Goal: Task Accomplishment & Management: Use online tool/utility

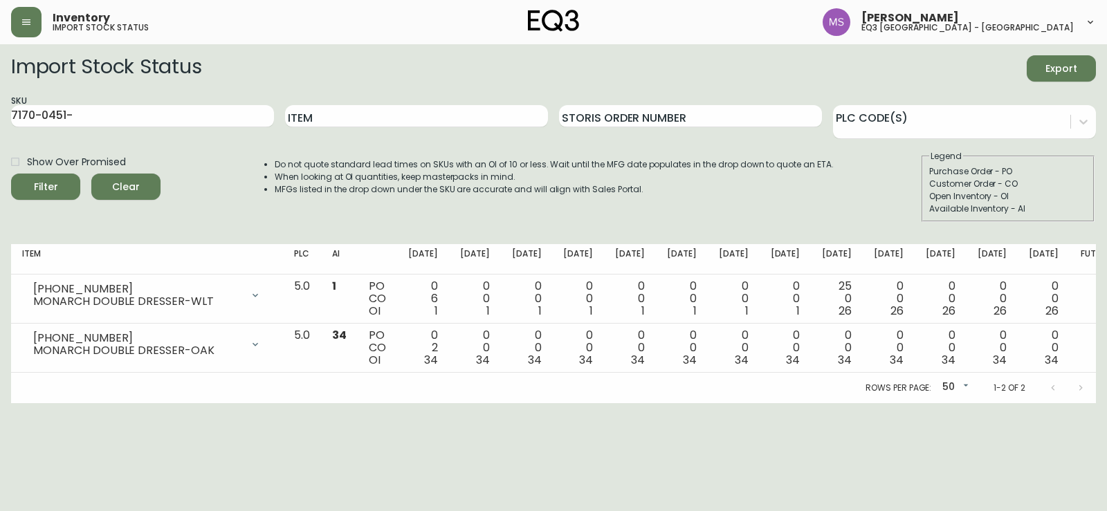
click at [1037, 167] on div "Purchase Order - PO" at bounding box center [1008, 171] width 158 height 12
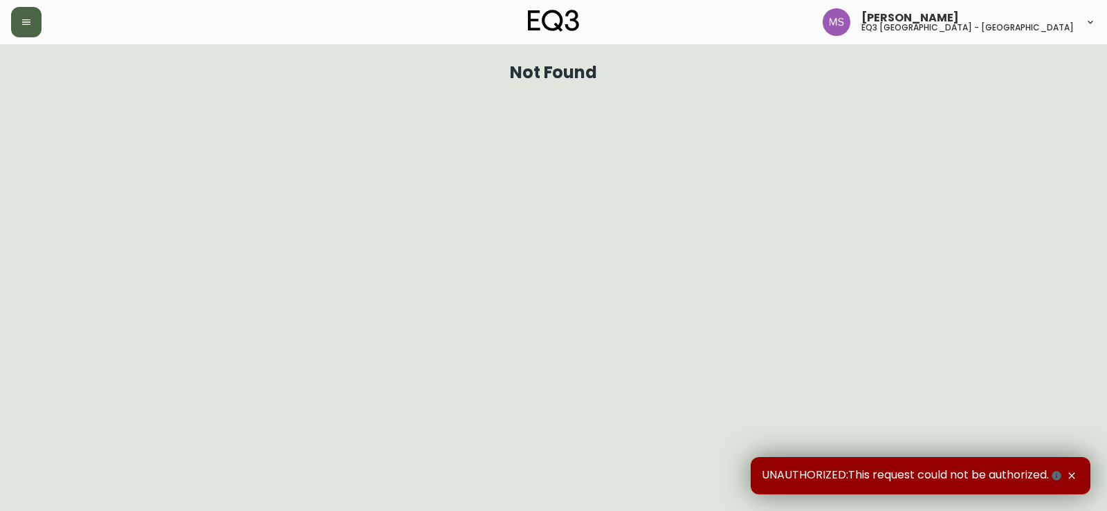
click at [32, 14] on button "button" at bounding box center [26, 22] width 30 height 30
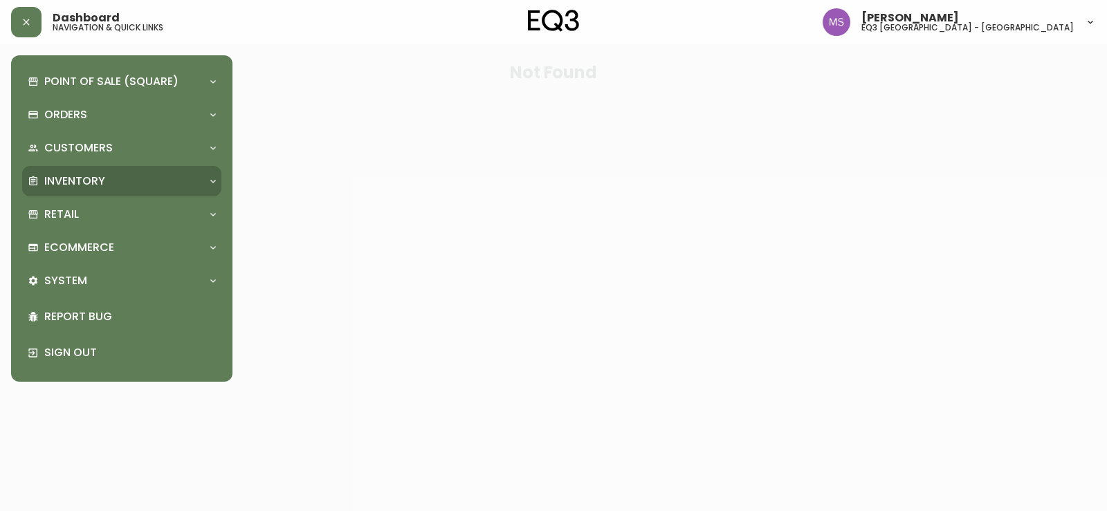
click at [90, 185] on p "Inventory" at bounding box center [74, 181] width 61 height 15
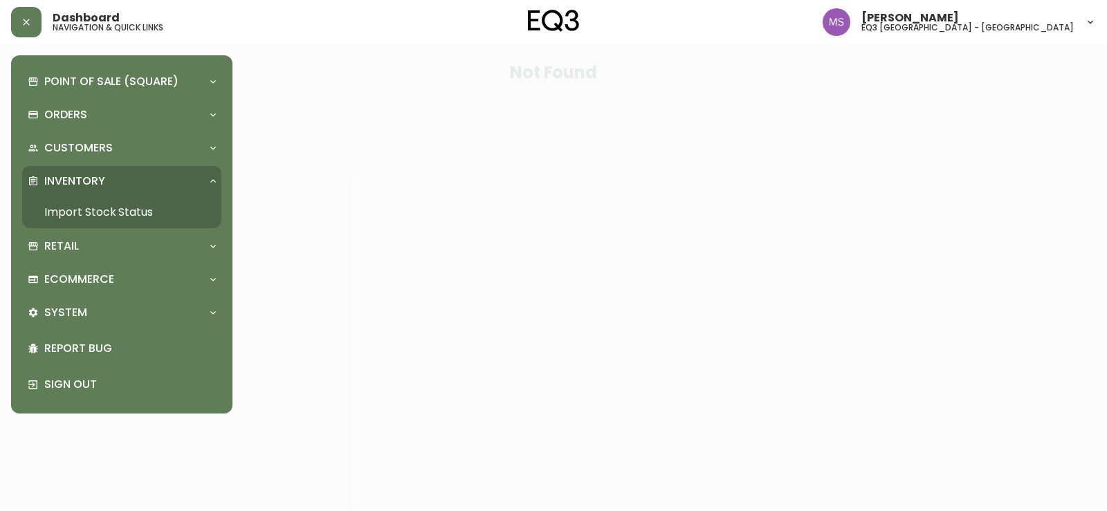
click at [98, 214] on link "Import Stock Status" at bounding box center [121, 212] width 199 height 32
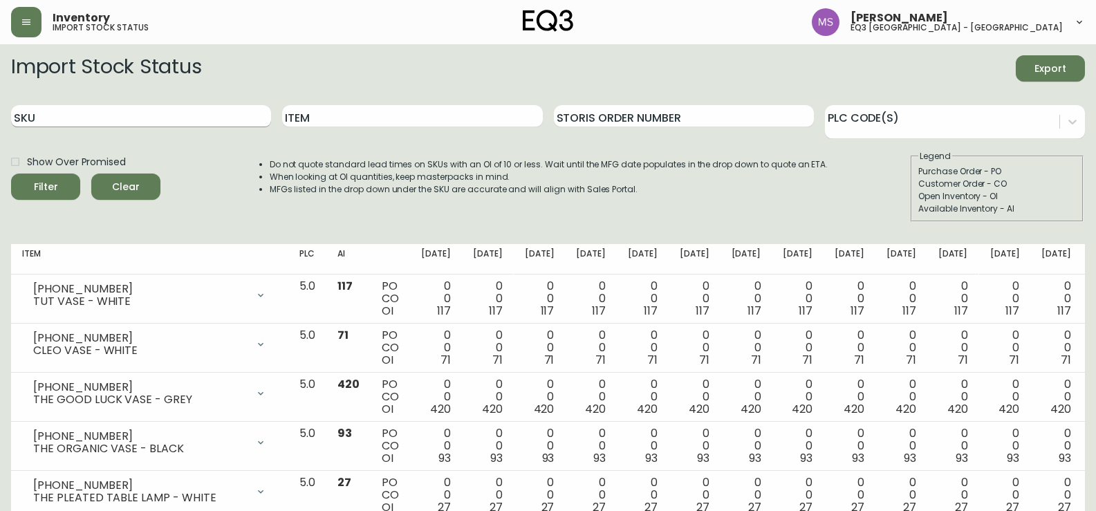
click at [113, 110] on input "SKU" at bounding box center [141, 116] width 260 height 22
paste input "3020-381-8"
type input "3020-381-8"
click at [54, 181] on div "Filter" at bounding box center [46, 186] width 24 height 17
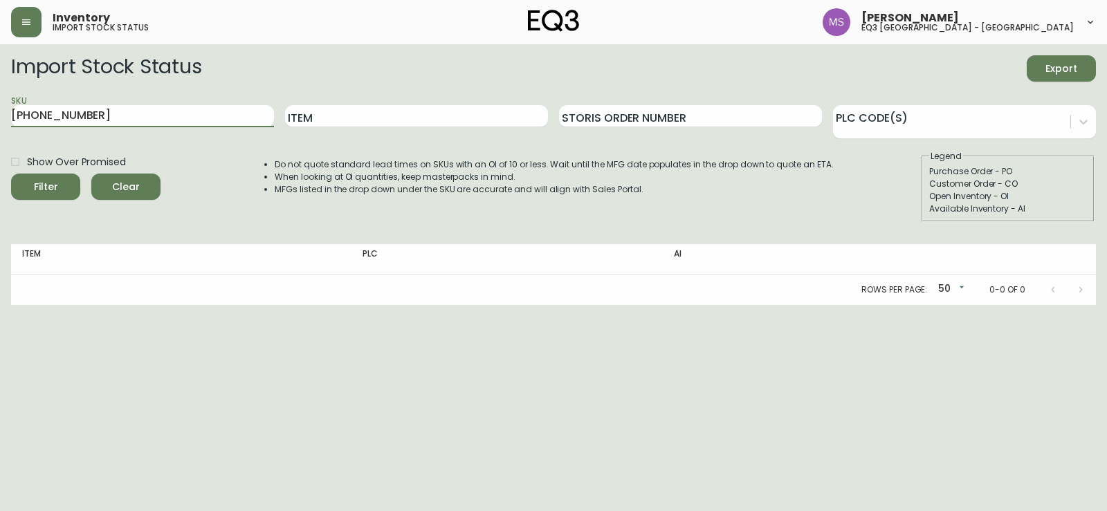
drag, startPoint x: 116, startPoint y: 106, endPoint x: 0, endPoint y: 111, distance: 116.3
click at [0, 111] on main "Import Stock Status Export SKU 3020-381-8 Item Storis Order Number PLC Code(s) …" at bounding box center [553, 174] width 1107 height 261
click at [111, 112] on input "3020-381-8" at bounding box center [142, 116] width 263 height 22
drag, startPoint x: 111, startPoint y: 112, endPoint x: 0, endPoint y: 131, distance: 112.9
click at [0, 131] on main "Import Stock Status Export SKU 3020-381-8 Item Storis Order Number PLC Code(s) …" at bounding box center [553, 174] width 1107 height 261
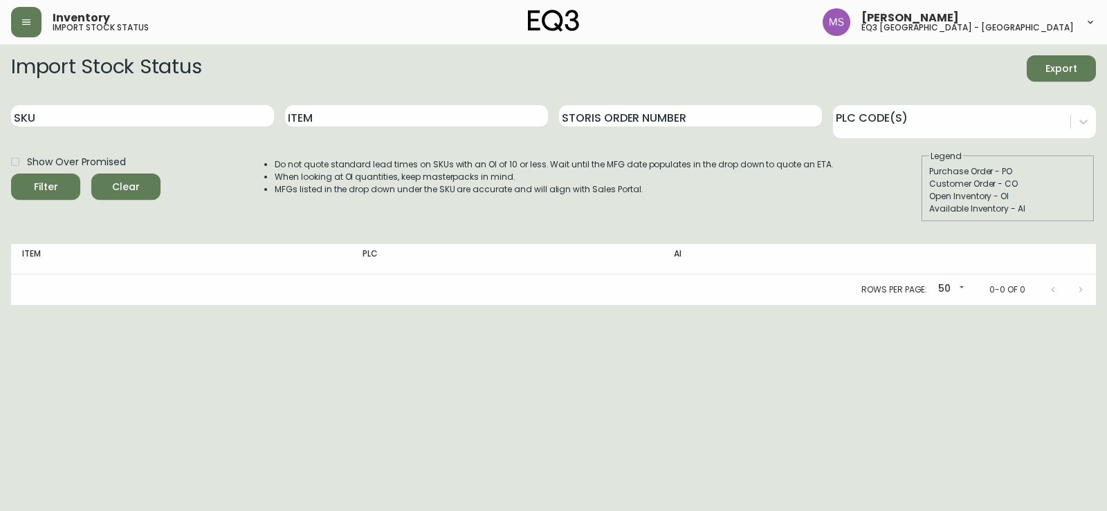
click at [391, 130] on div "Item" at bounding box center [416, 116] width 263 height 45
click at [351, 125] on input "Item" at bounding box center [416, 116] width 263 height 22
type input "lyla"
click at [11, 174] on button "Filter" at bounding box center [45, 187] width 69 height 26
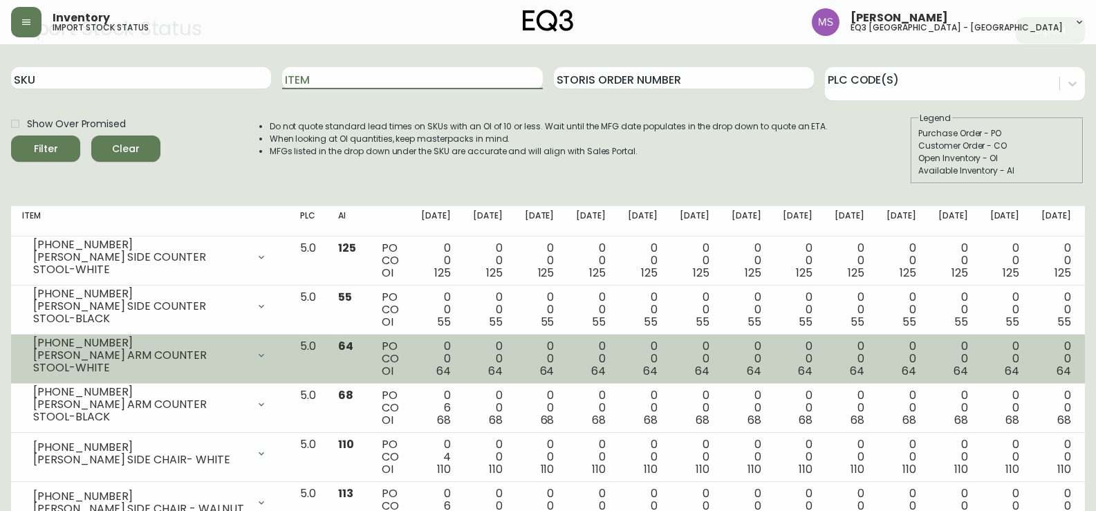
scroll to position [37, 0]
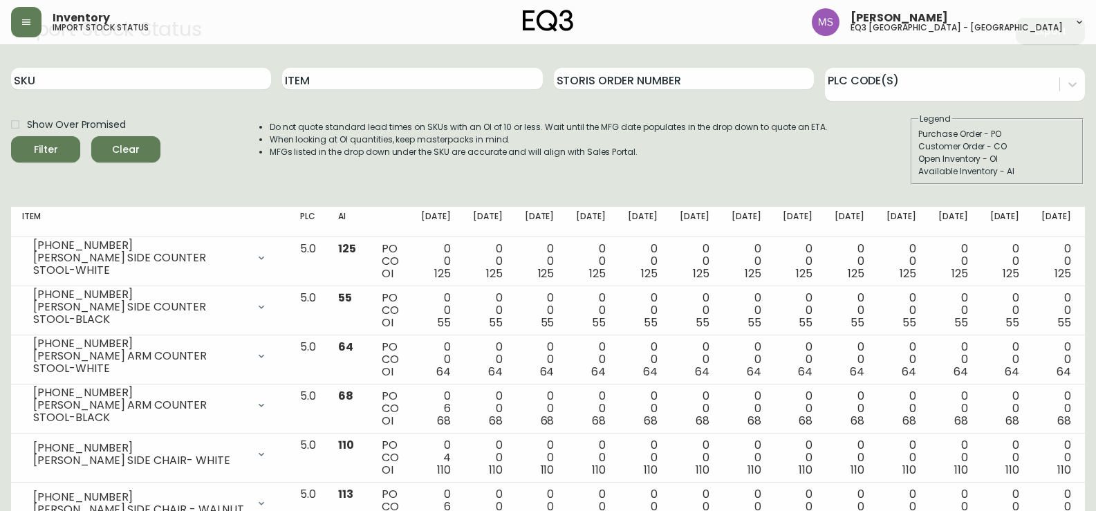
click at [52, 67] on div "SKU" at bounding box center [141, 79] width 260 height 45
click at [44, 81] on input "SKU" at bounding box center [141, 79] width 260 height 22
paste input "3020-381-8"
type input "3020-381-8"
